Goal: Task Accomplishment & Management: Use online tool/utility

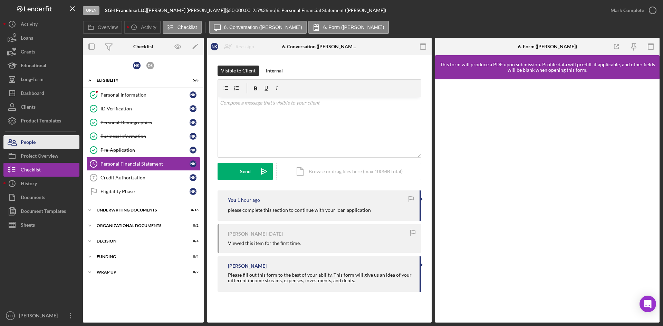
click at [47, 139] on button "People" at bounding box center [41, 142] width 76 height 14
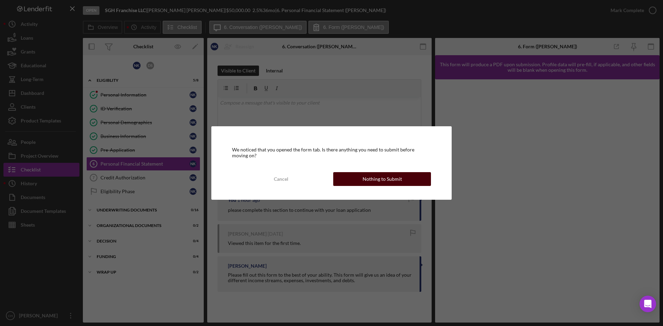
click at [353, 177] on button "Nothing to Submit" at bounding box center [382, 179] width 98 height 14
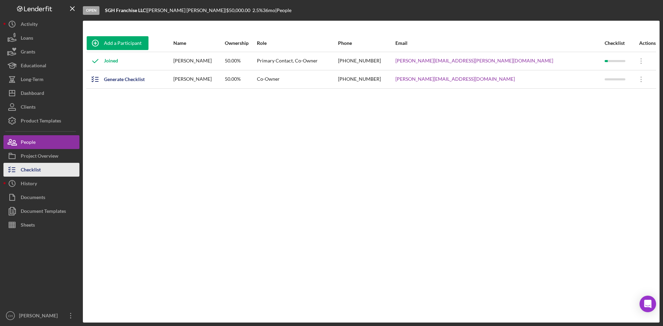
click at [60, 171] on button "Checklist" at bounding box center [41, 170] width 76 height 14
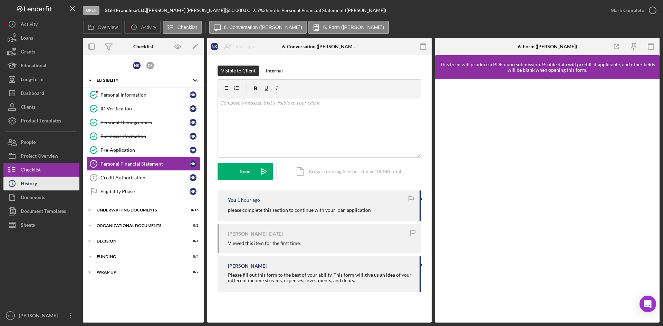
click at [32, 183] on div "History" at bounding box center [29, 185] width 16 height 16
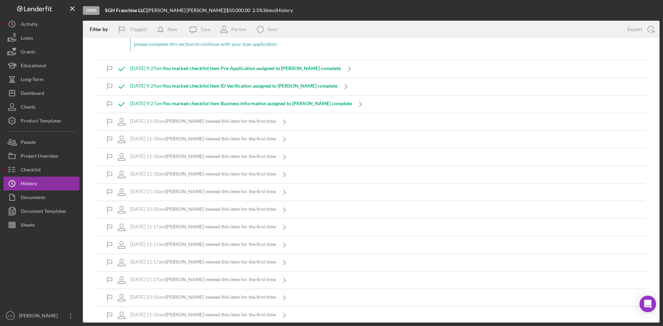
scroll to position [484, 0]
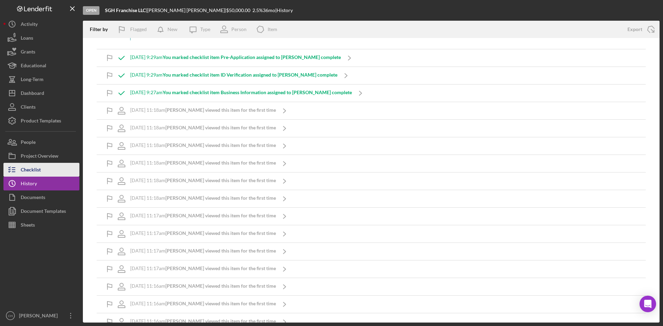
click at [43, 174] on button "Checklist" at bounding box center [41, 170] width 76 height 14
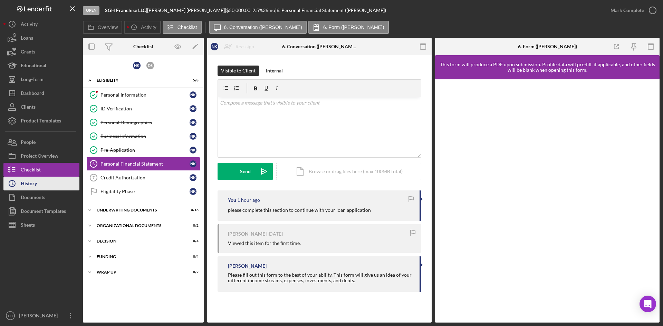
click at [41, 184] on button "Icon/History History" at bounding box center [41, 184] width 76 height 14
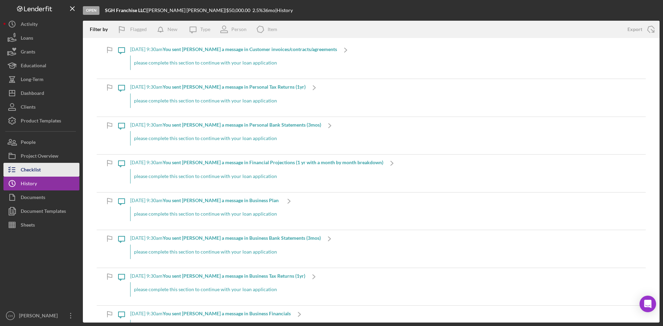
click at [43, 168] on button "Checklist" at bounding box center [41, 170] width 76 height 14
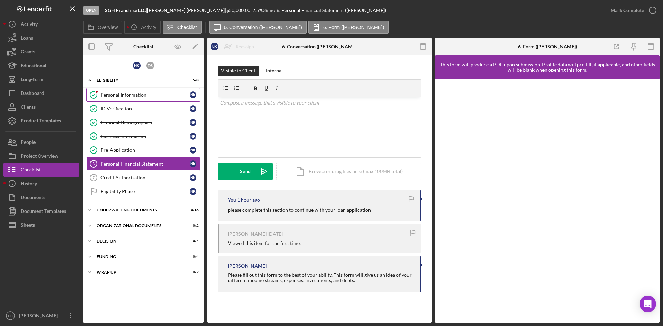
click at [115, 94] on div "Personal Information" at bounding box center [145, 95] width 89 height 6
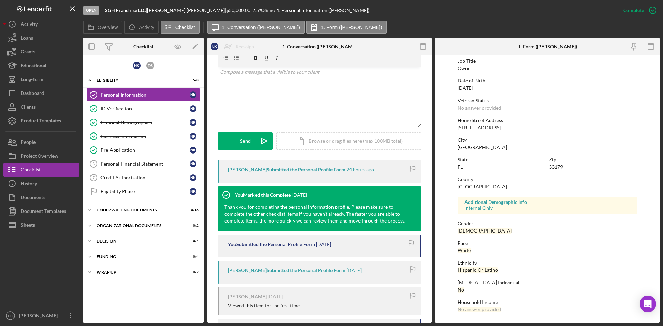
scroll to position [65, 0]
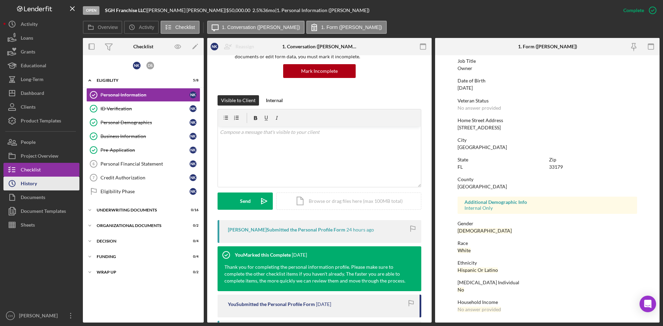
click at [35, 186] on div "History" at bounding box center [29, 185] width 16 height 16
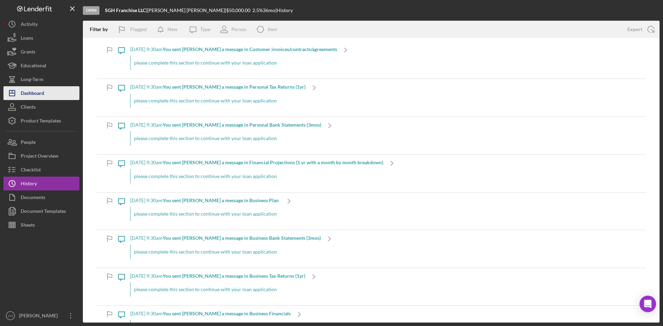
click at [48, 96] on button "Icon/Dashboard Dashboard" at bounding box center [41, 93] width 76 height 14
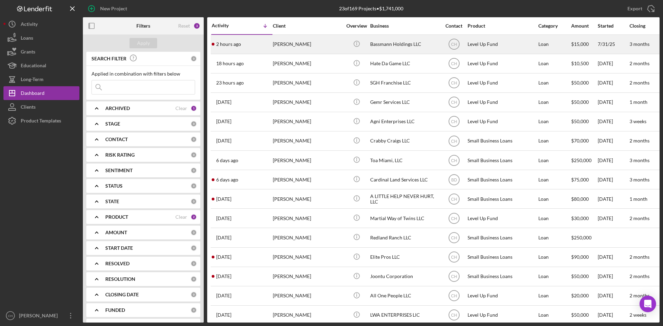
click at [250, 48] on div "2 hours ago [PERSON_NAME]" at bounding box center [242, 44] width 60 height 18
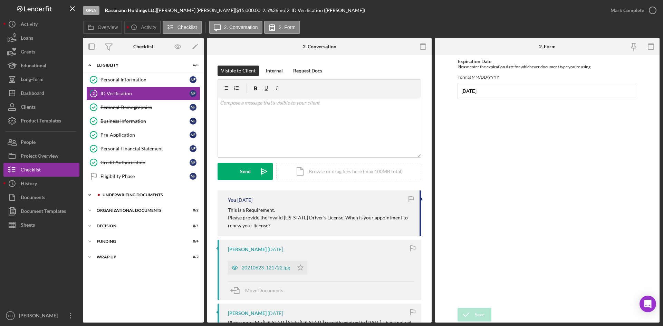
click at [137, 192] on div "Icon/Expander Underwriting Documents 9 / 16" at bounding box center [143, 195] width 121 height 14
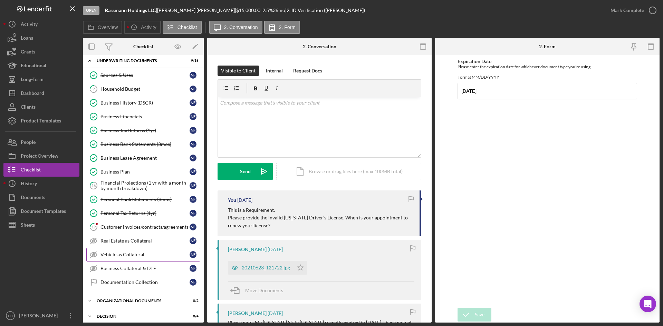
scroll to position [138, 0]
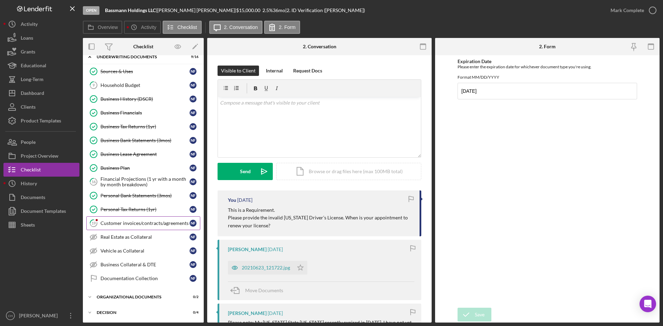
click at [131, 219] on link "19 Customer invoices/contracts/agreements N F" at bounding box center [143, 224] width 114 height 14
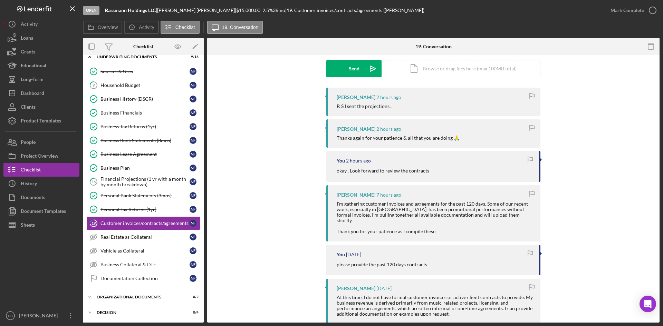
scroll to position [104, 0]
drag, startPoint x: 137, startPoint y: 177, endPoint x: 141, endPoint y: 177, distance: 4.5
click at [140, 177] on div "Financial Projections (1 yr with a month by month breakdown)" at bounding box center [145, 182] width 89 height 11
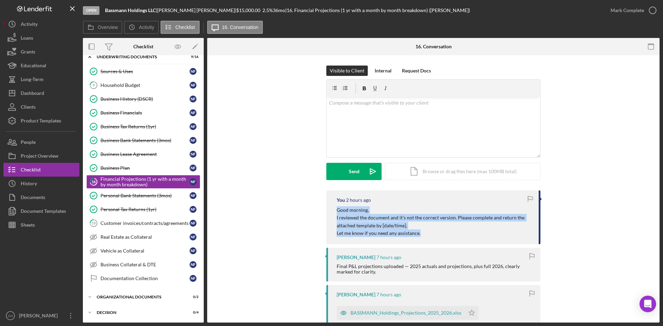
drag, startPoint x: 397, startPoint y: 235, endPoint x: 328, endPoint y: 213, distance: 72.4
click at [328, 213] on div "You 2 hours ago Good morning, I reviewed the document and it’s not the correct …" at bounding box center [433, 218] width 214 height 54
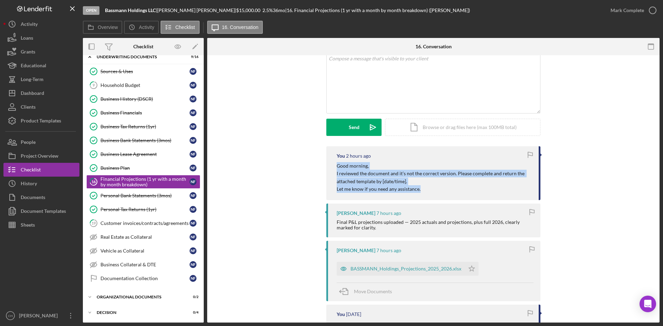
scroll to position [138, 0]
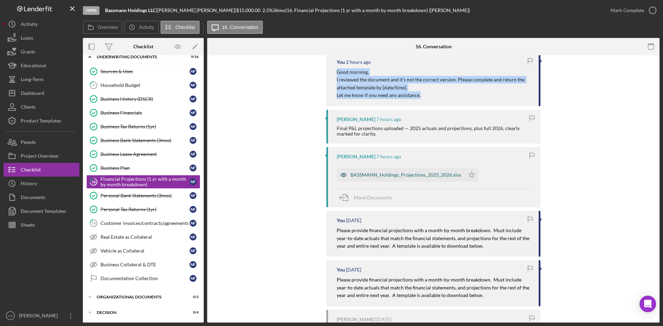
click at [386, 176] on div "BASSMANN_Holdings_Projections_2025_2026.xlsx" at bounding box center [406, 175] width 111 height 6
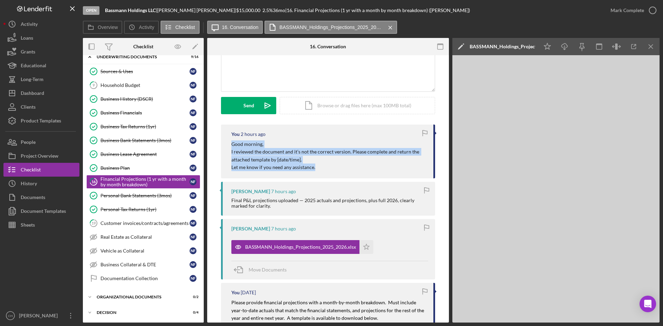
scroll to position [0, 0]
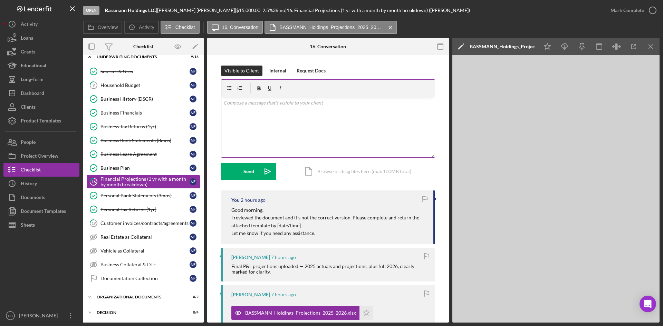
click at [257, 117] on div "v Color teal Color pink Remove color Add row above Add row below Add column bef…" at bounding box center [327, 127] width 213 height 60
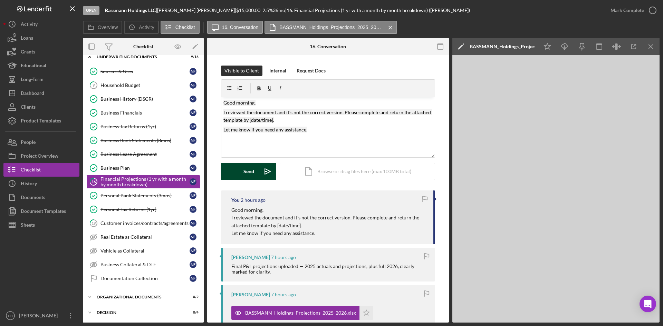
click at [240, 167] on button "Send Icon/icon-invite-send" at bounding box center [248, 171] width 55 height 17
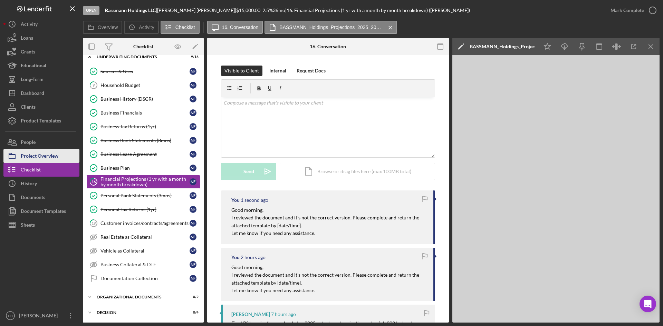
click at [41, 153] on div "Project Overview" at bounding box center [40, 157] width 38 height 16
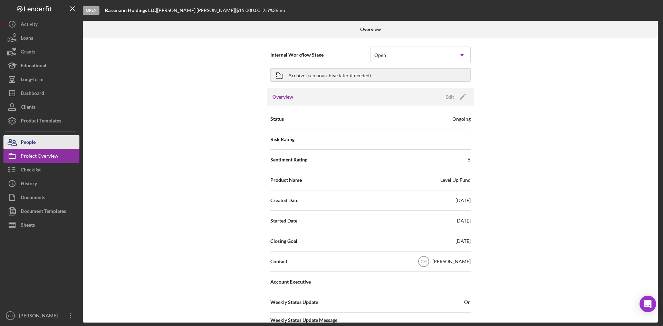
click at [25, 141] on div "People" at bounding box center [28, 143] width 15 height 16
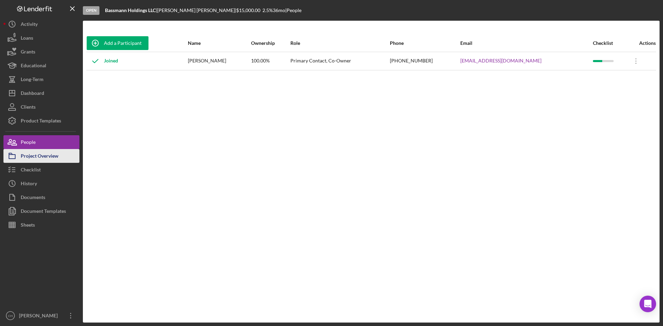
click at [50, 155] on div "Project Overview" at bounding box center [40, 157] width 38 height 16
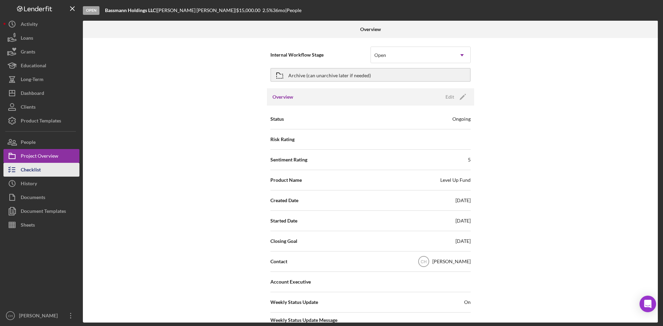
click at [27, 167] on div "Checklist" at bounding box center [31, 171] width 20 height 16
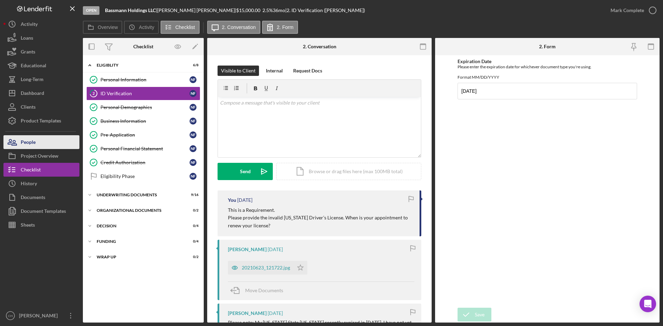
click at [26, 147] on div "People" at bounding box center [28, 143] width 15 height 16
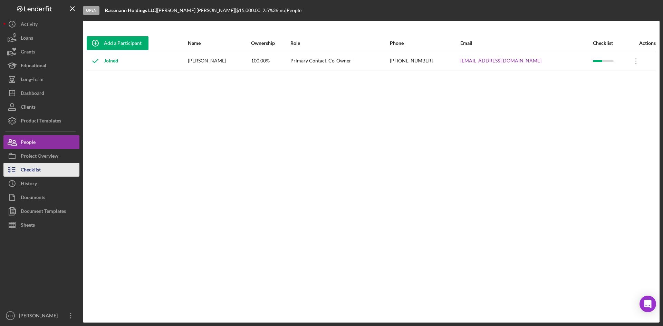
click at [54, 174] on button "Checklist" at bounding box center [41, 170] width 76 height 14
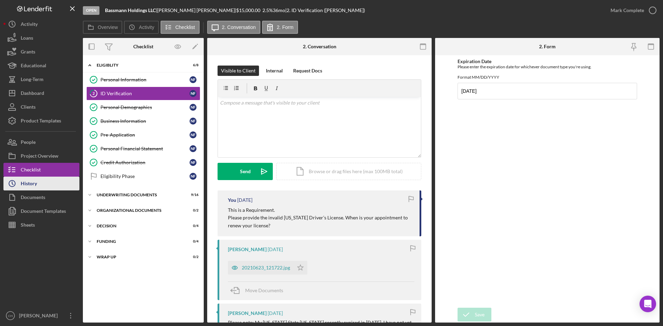
click at [37, 184] on div "History" at bounding box center [29, 185] width 16 height 16
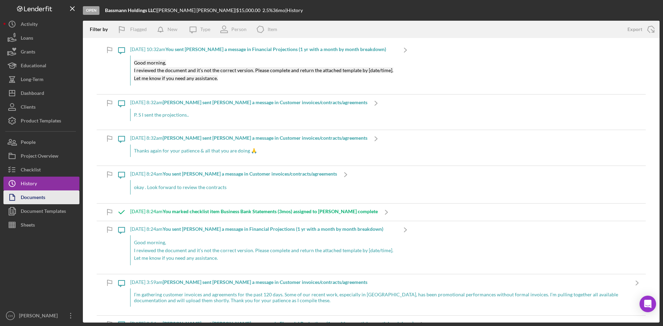
click at [37, 203] on div "Documents" at bounding box center [33, 199] width 25 height 16
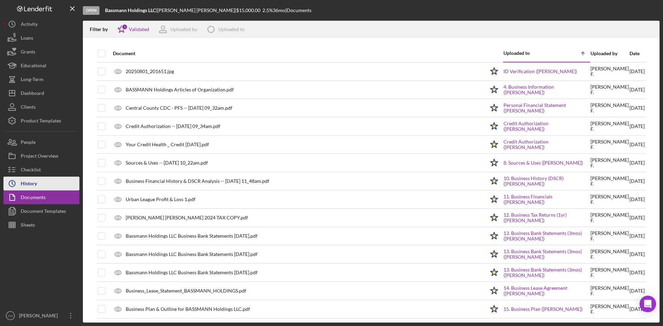
click at [28, 182] on div "History" at bounding box center [29, 185] width 16 height 16
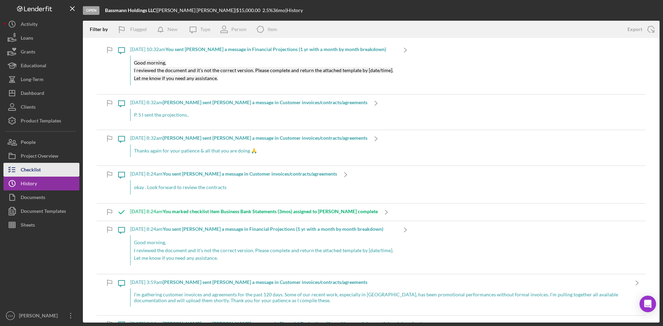
click at [33, 175] on div "Checklist" at bounding box center [31, 171] width 20 height 16
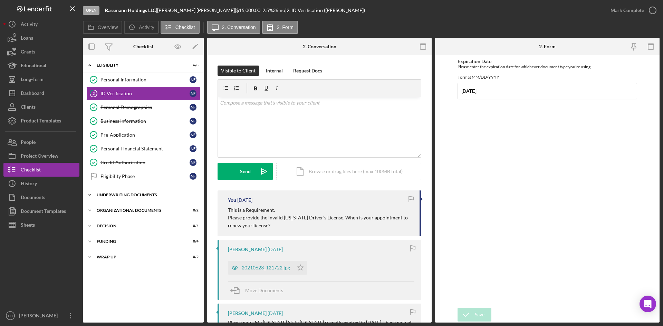
click at [153, 195] on div "Underwriting Documents" at bounding box center [146, 195] width 98 height 4
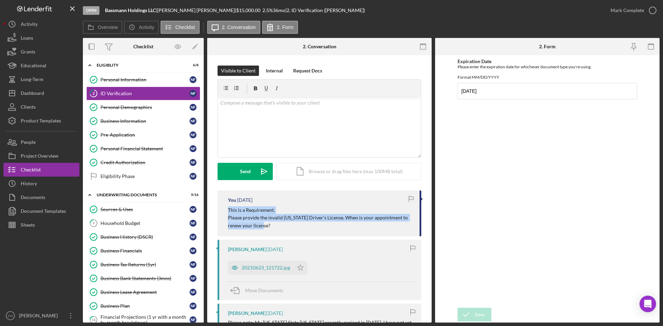
drag, startPoint x: 259, startPoint y: 225, endPoint x: 219, endPoint y: 210, distance: 42.6
click at [219, 210] on div "You [DATE] This is a Requirement. Please provide the invalid [US_STATE] Driver’…" at bounding box center [320, 214] width 204 height 46
copy div "This is a Requirement. Please provide the invalid [US_STATE] Driver’s License. …"
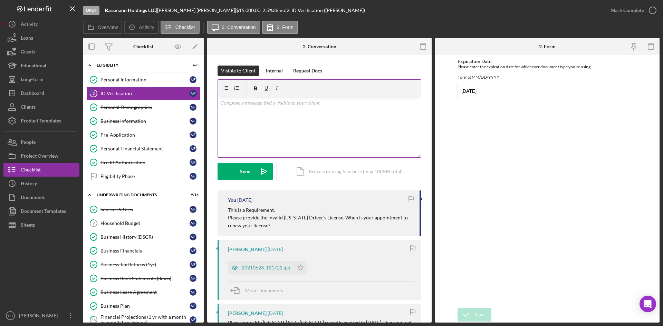
click at [243, 112] on div "v Color teal Color pink Remove color Add row above Add row below Add column bef…" at bounding box center [319, 127] width 203 height 60
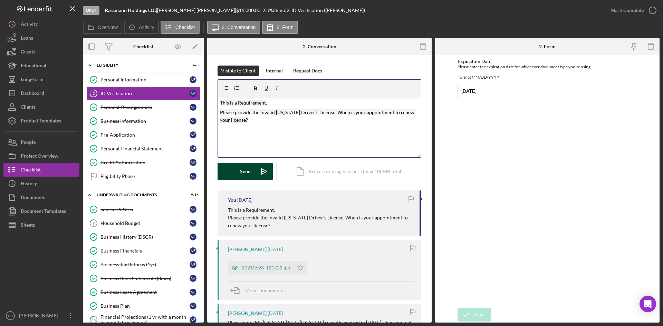
click at [234, 169] on button "Send Icon/icon-invite-send" at bounding box center [245, 171] width 55 height 17
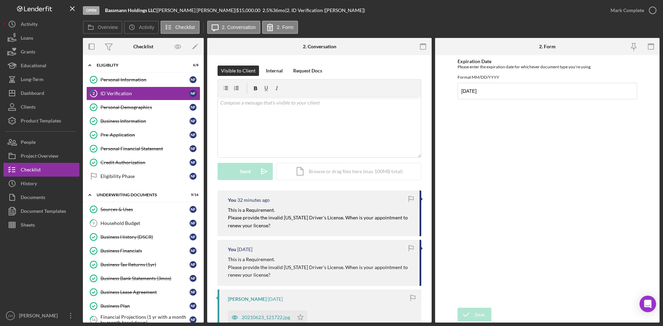
click at [400, 20] on div "Open Bassmann Holdings LLC | [PERSON_NAME] | $15,000.00 2.5 % 36 mo | 2. ID Ver…" at bounding box center [343, 10] width 521 height 21
click at [40, 144] on button "People" at bounding box center [41, 142] width 76 height 14
